Goal: Information Seeking & Learning: Learn about a topic

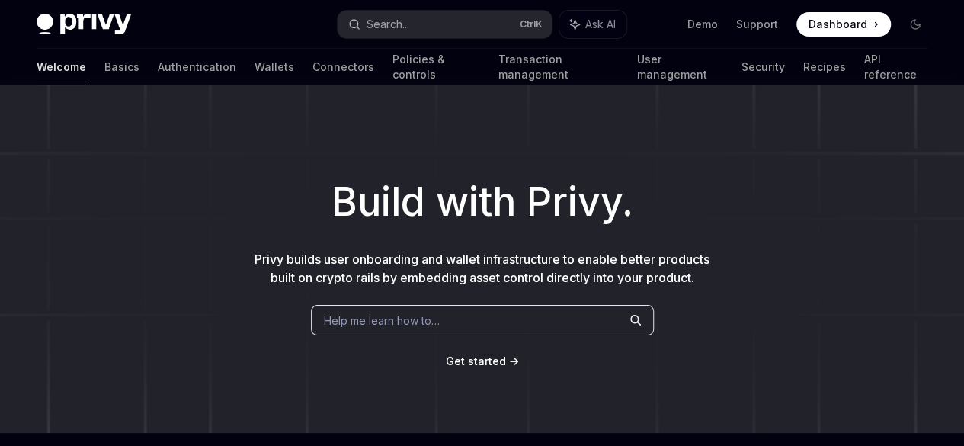
click at [165, 66] on div "Welcome Basics Authentication Wallets Connectors Policies & controls Transactio…" at bounding box center [482, 67] width 891 height 37
click at [161, 66] on link "Authentication" at bounding box center [197, 67] width 78 height 37
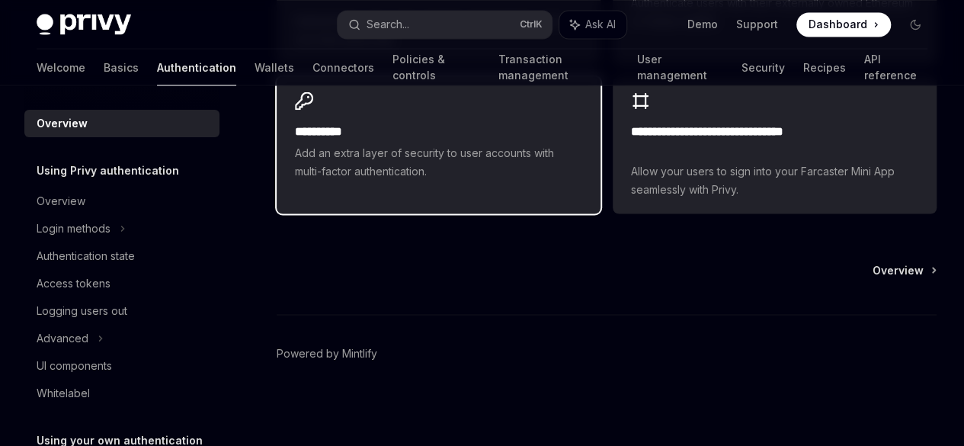
scroll to position [1688, 0]
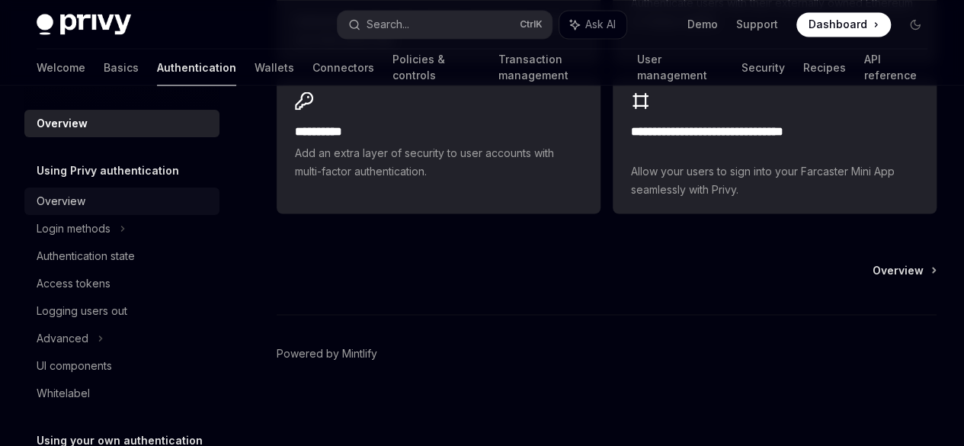
click at [94, 207] on div "Overview" at bounding box center [124, 201] width 174 height 18
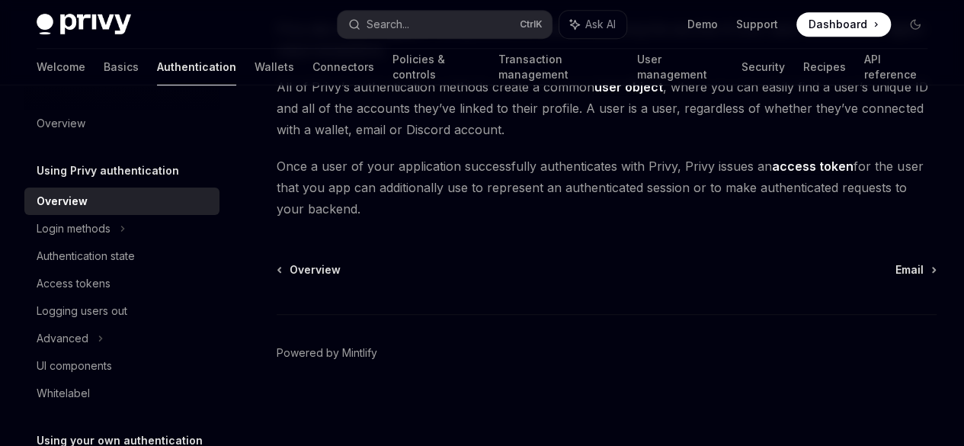
scroll to position [612, 0]
click at [135, 225] on div "Login methods" at bounding box center [121, 228] width 195 height 27
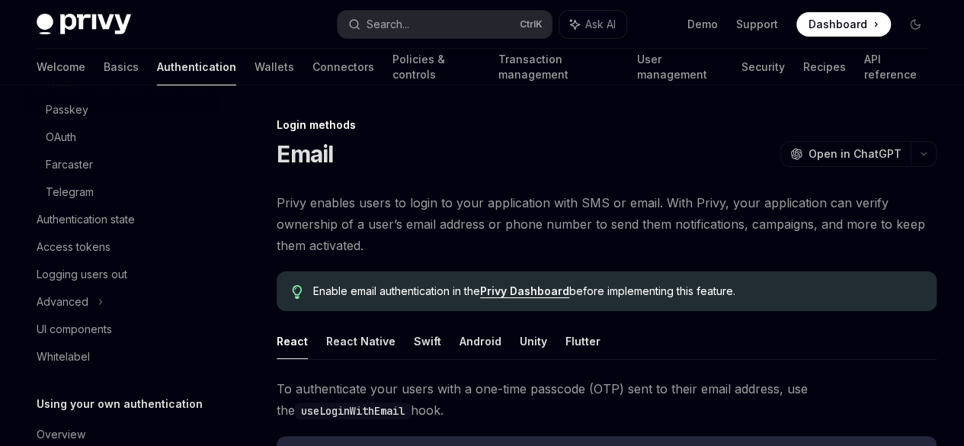
scroll to position [305, 0]
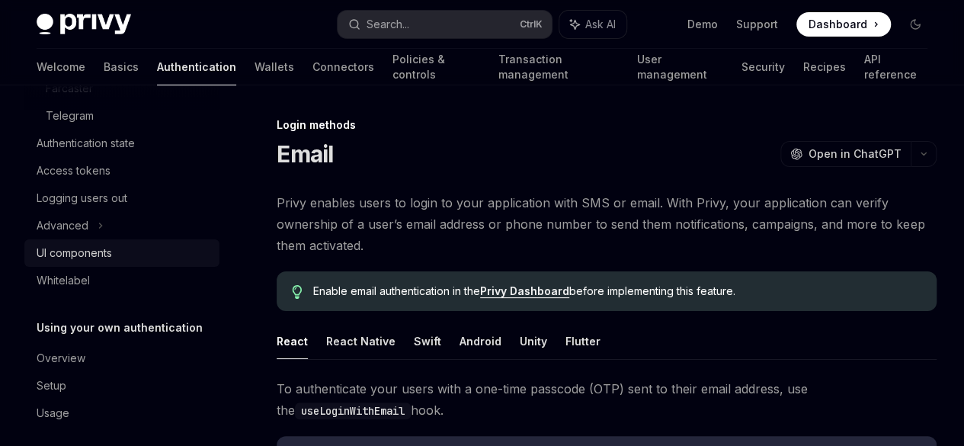
click at [98, 255] on div "UI components" at bounding box center [74, 253] width 75 height 18
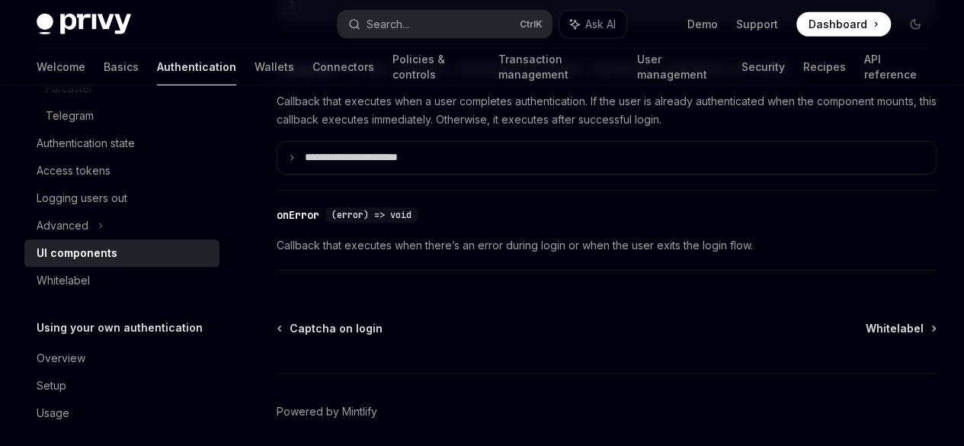
scroll to position [2323, 0]
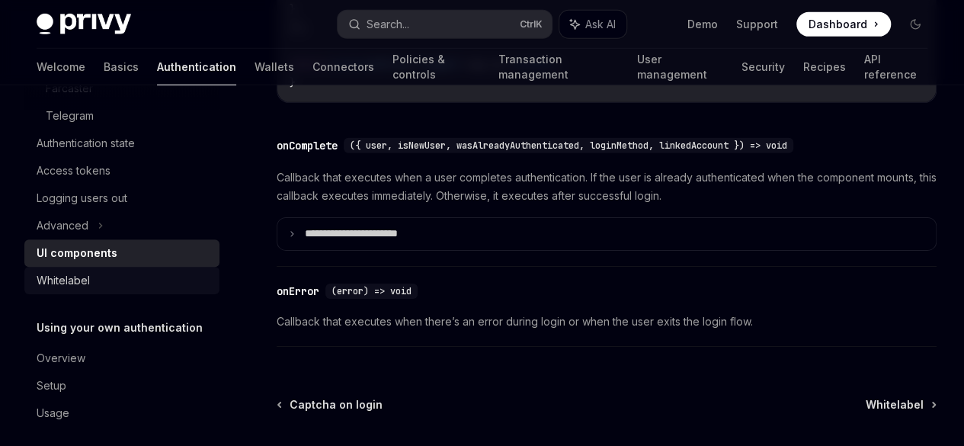
click at [135, 283] on div "Whitelabel" at bounding box center [124, 280] width 174 height 18
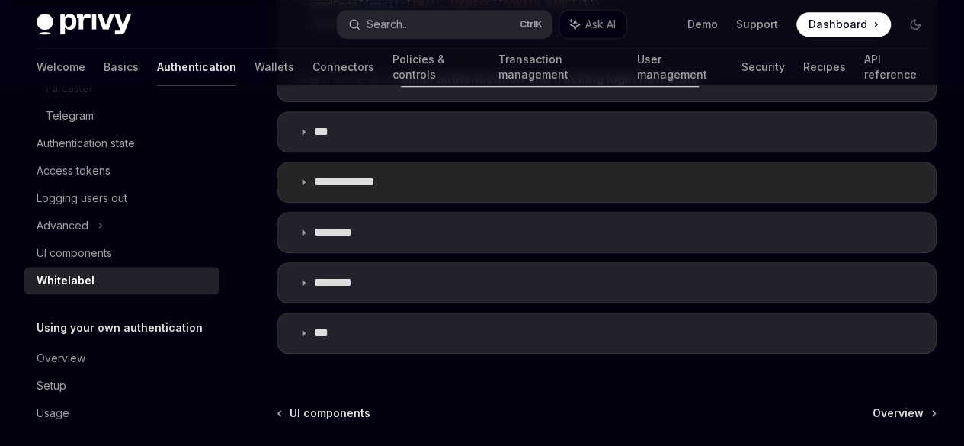
scroll to position [824, 0]
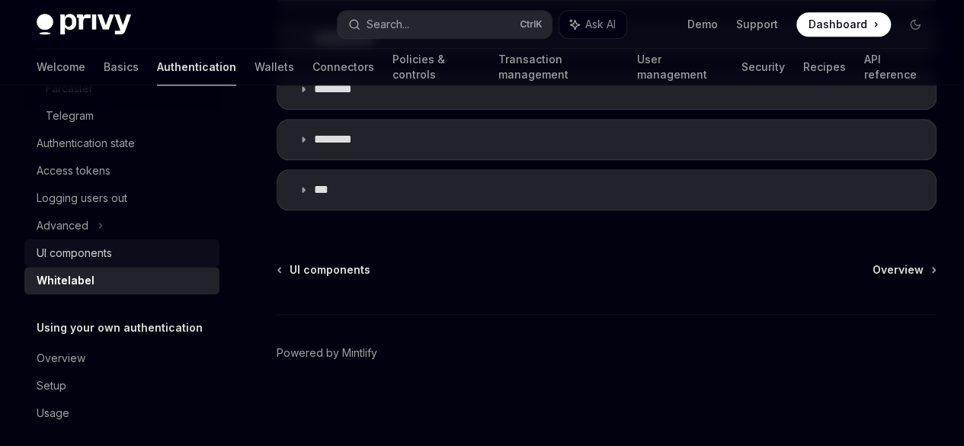
click at [136, 252] on div "UI components" at bounding box center [124, 253] width 174 height 18
type textarea "*"
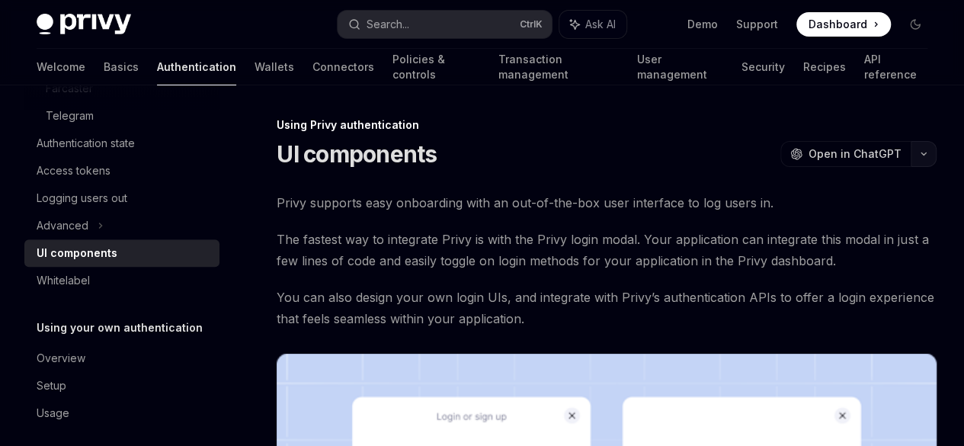
click at [911, 149] on button "button" at bounding box center [924, 154] width 26 height 26
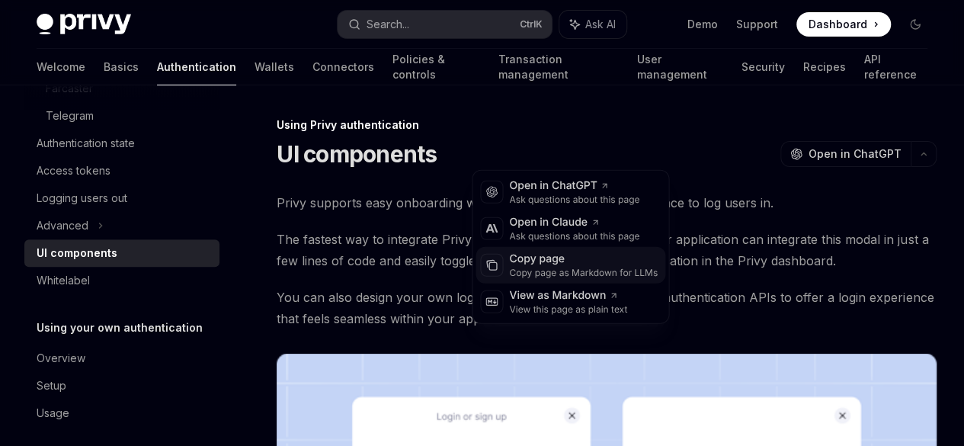
click at [581, 260] on div "Copy page" at bounding box center [583, 258] width 149 height 15
